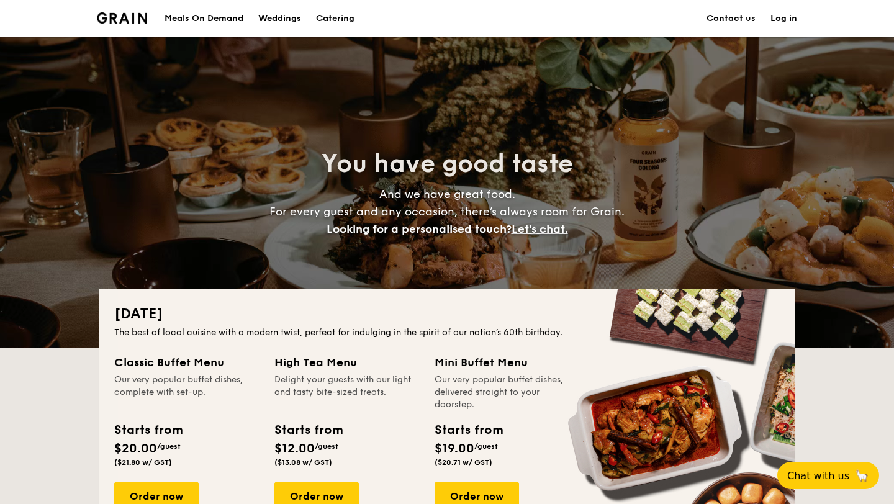
click at [239, 15] on div "Meals On Demand" at bounding box center [204, 18] width 79 height 37
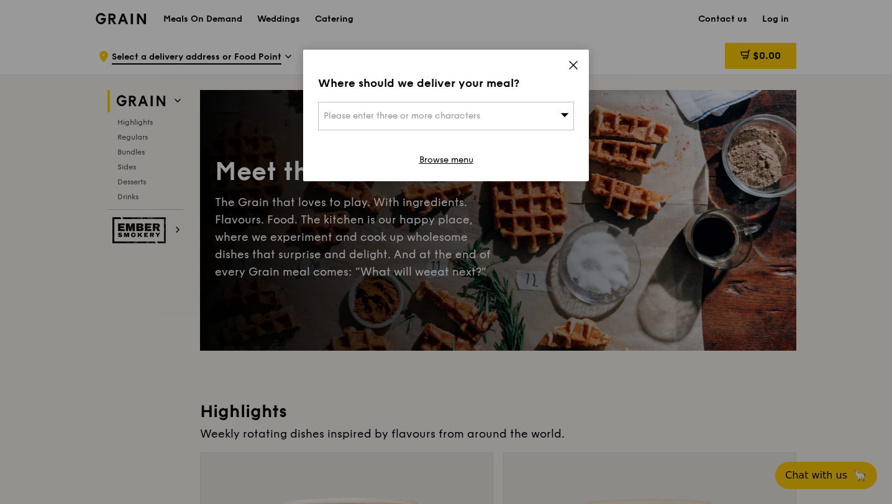
click at [492, 115] on div "Please enter three or more characters" at bounding box center [446, 116] width 256 height 29
click at [574, 68] on icon at bounding box center [573, 65] width 11 height 11
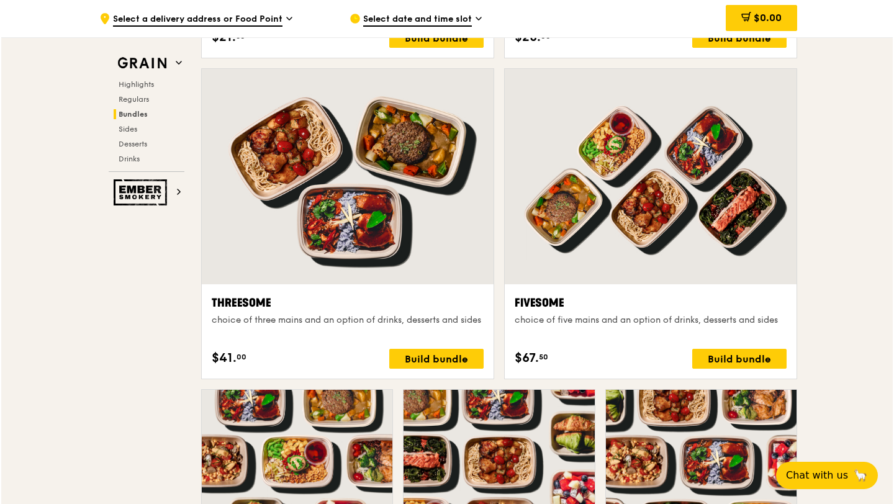
scroll to position [2119, 0]
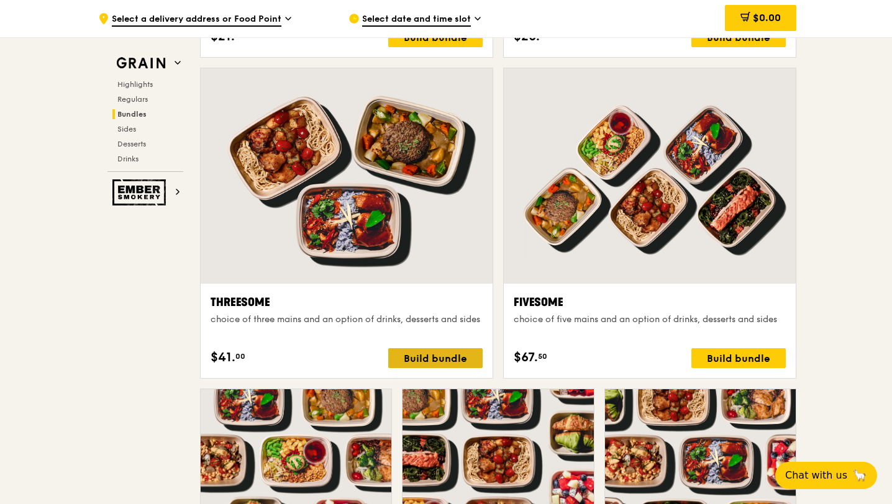
click at [453, 355] on div "Build bundle" at bounding box center [435, 358] width 94 height 20
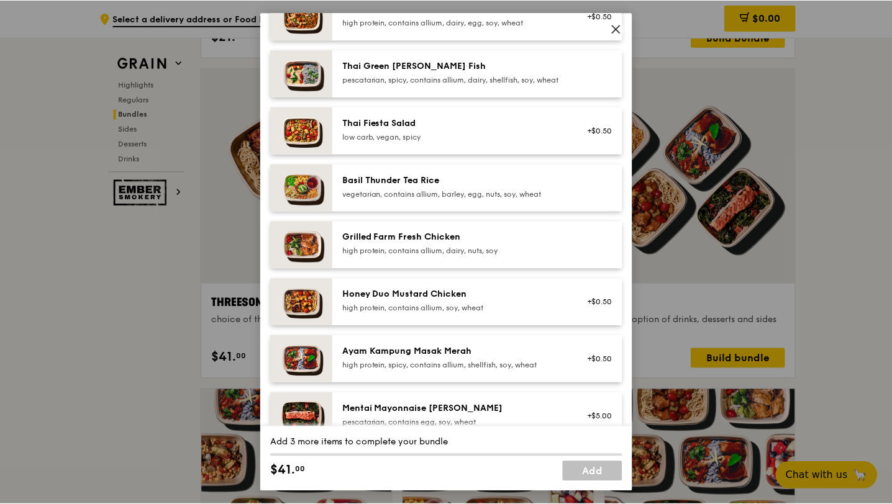
scroll to position [0, 0]
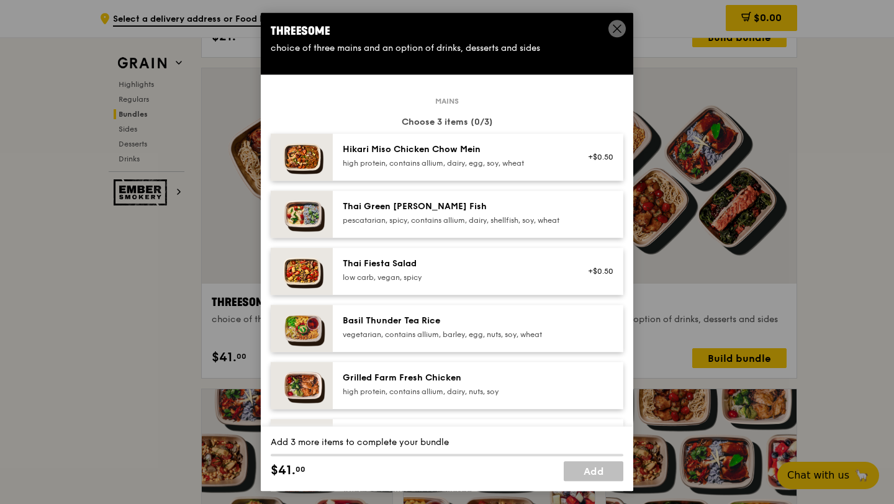
click at [481, 173] on div "Hikari Miso Chicken Chow Mein high protein, contains allium, dairy, egg, soy, w…" at bounding box center [478, 157] width 291 height 47
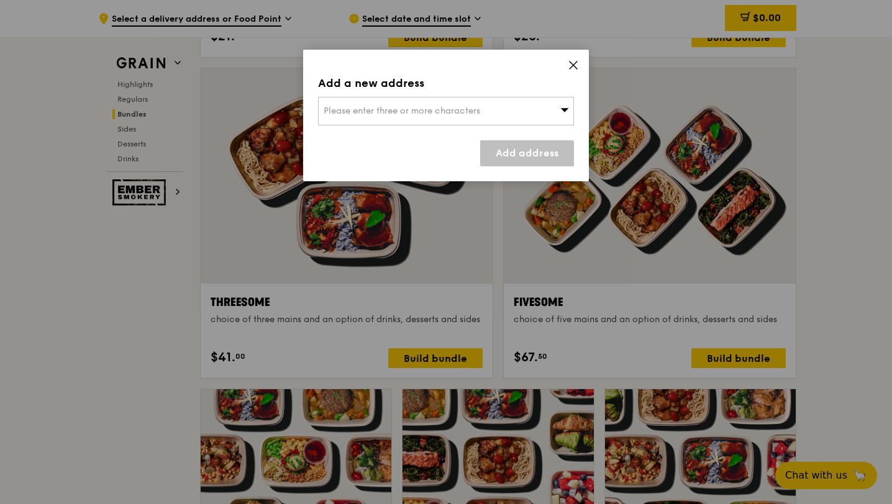
click at [500, 106] on div "Please enter three or more characters" at bounding box center [446, 111] width 256 height 29
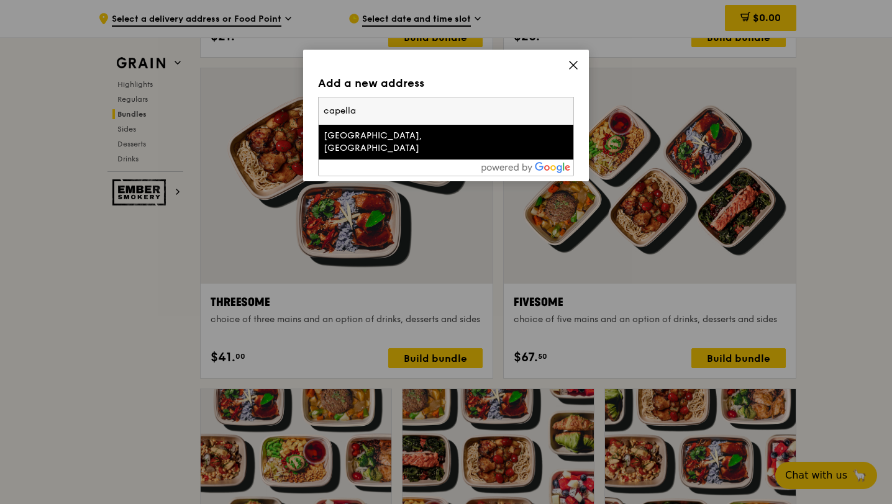
type input "capella"
click at [455, 132] on div "Capella Hotel, Singapore" at bounding box center [416, 142] width 184 height 25
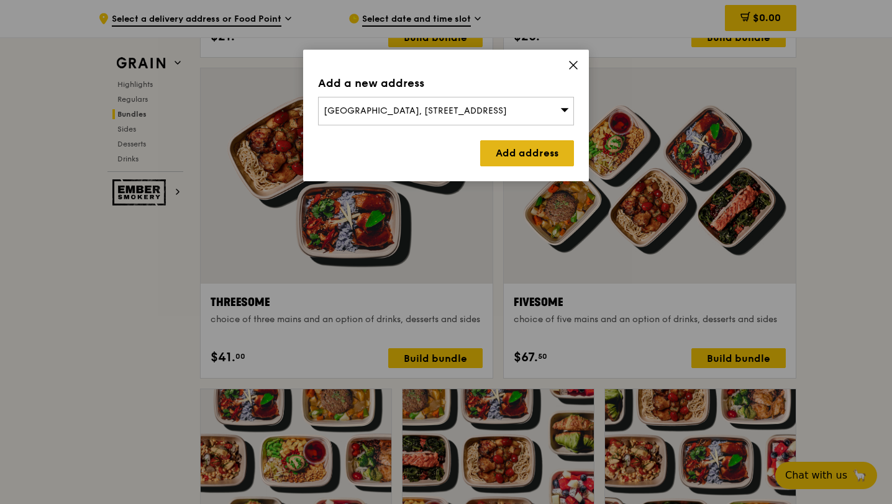
click at [486, 149] on link "Add address" at bounding box center [527, 153] width 94 height 26
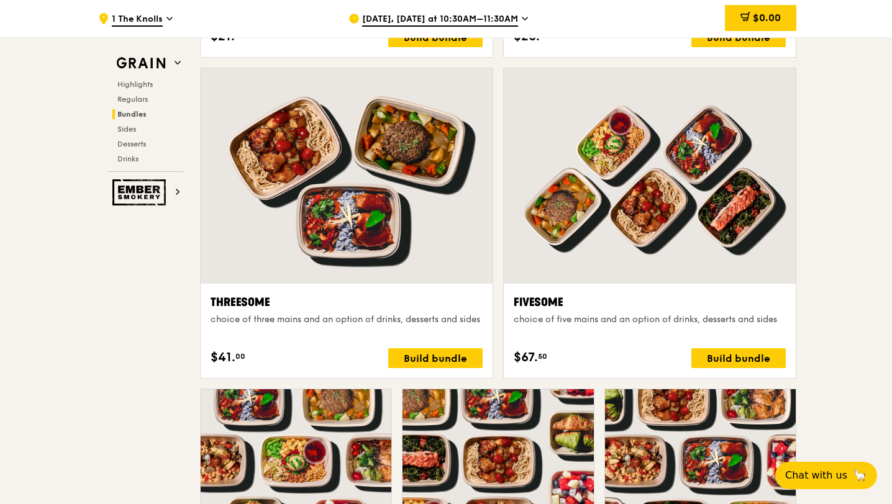
click at [486, 25] on span "Aug 11, Today at 10:30AM–11:30AM" at bounding box center [440, 20] width 156 height 14
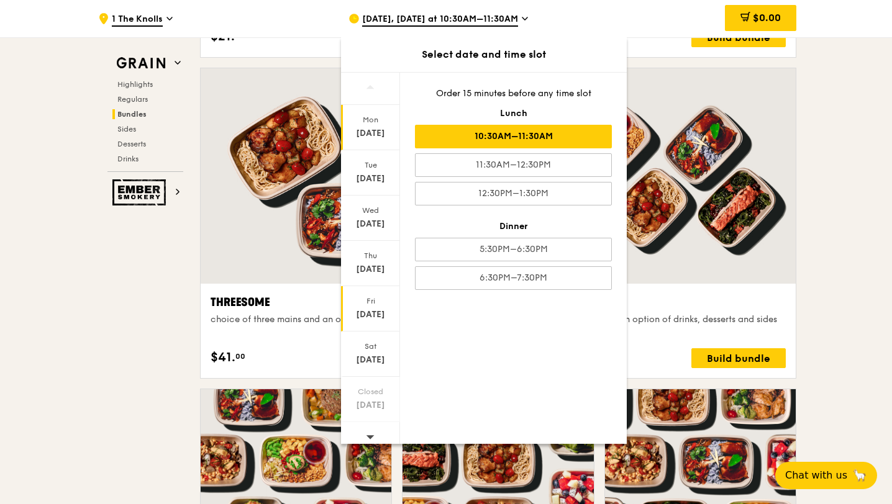
scroll to position [10, 0]
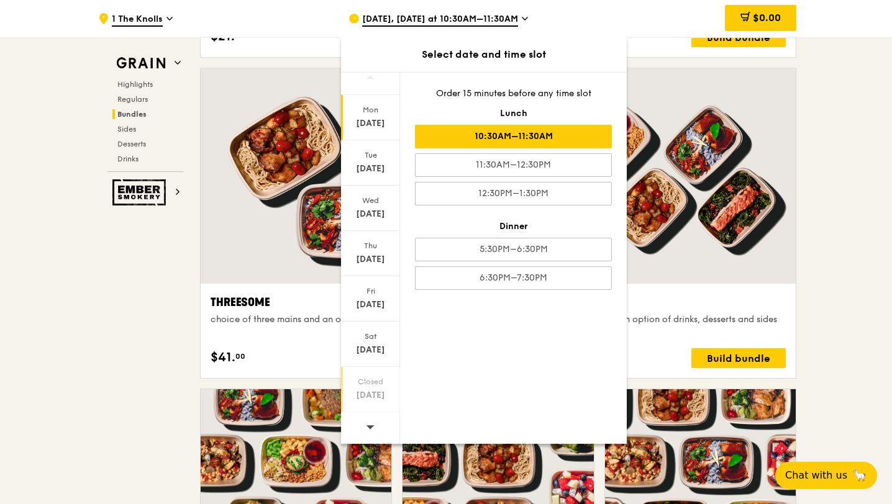
click at [370, 383] on div "Closed" at bounding box center [370, 382] width 55 height 10
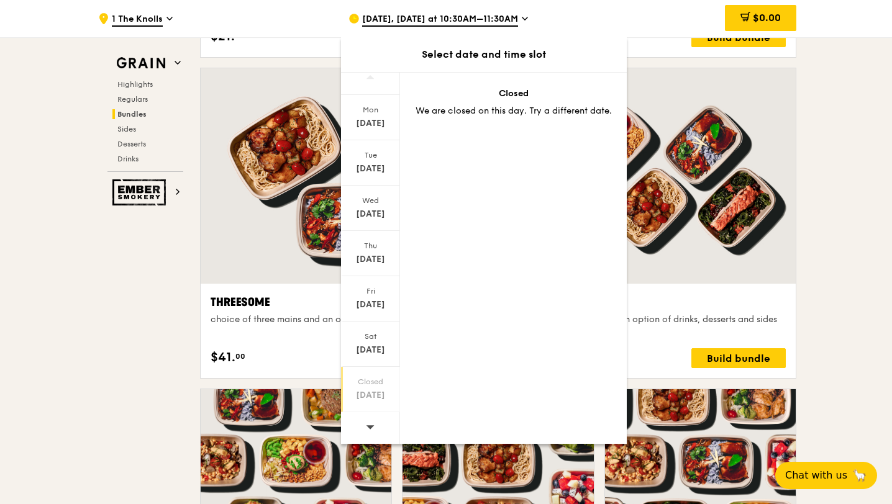
click at [371, 425] on icon at bounding box center [370, 426] width 9 height 9
